Goal: Task Accomplishment & Management: Use online tool/utility

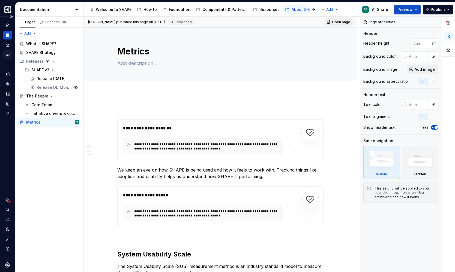
click at [7, 55] on icon "Code automation" at bounding box center [7, 54] width 5 height 5
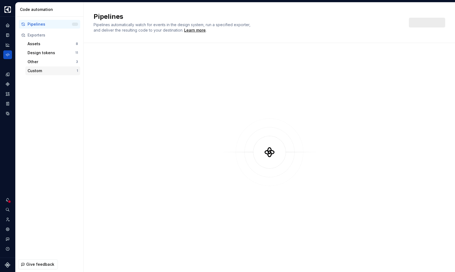
click at [55, 73] on div "Custom" at bounding box center [52, 70] width 49 height 5
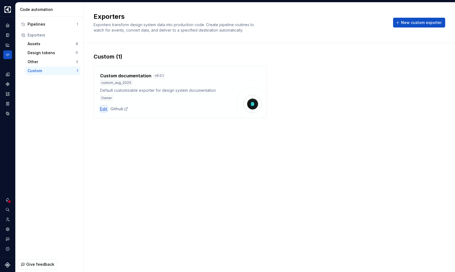
click at [104, 108] on div "Edit" at bounding box center [103, 108] width 7 height 5
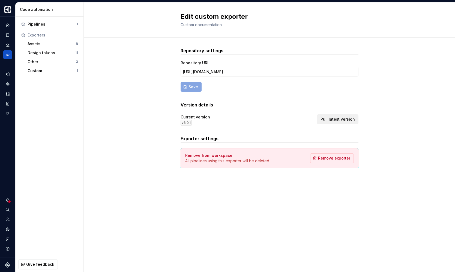
click at [346, 117] on span "Pull latest version" at bounding box center [337, 119] width 34 height 5
click at [6, 34] on icon "Documentation" at bounding box center [7, 36] width 3 height 4
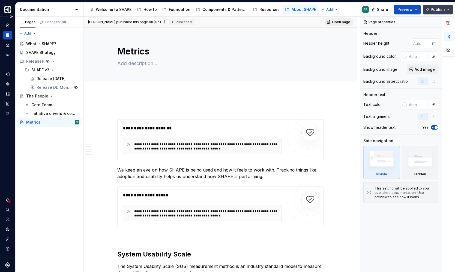
click at [439, 6] on button "Publish" at bounding box center [438, 10] width 30 height 10
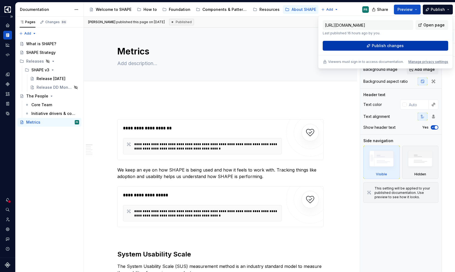
click at [392, 47] on span "Publish changes" at bounding box center [388, 45] width 32 height 5
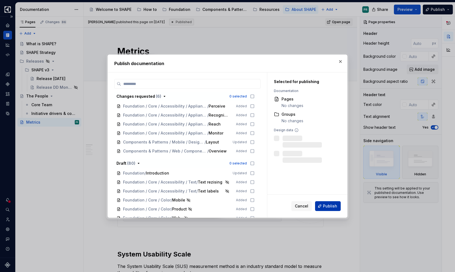
click at [332, 202] on button "Publish" at bounding box center [328, 206] width 26 height 10
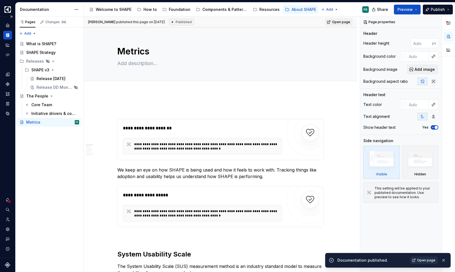
click at [426, 260] on span "Open page" at bounding box center [426, 260] width 18 height 4
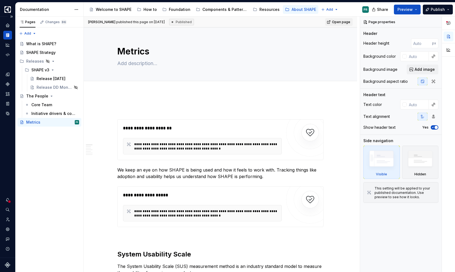
type textarea "*"
